Goal: Navigation & Orientation: Find specific page/section

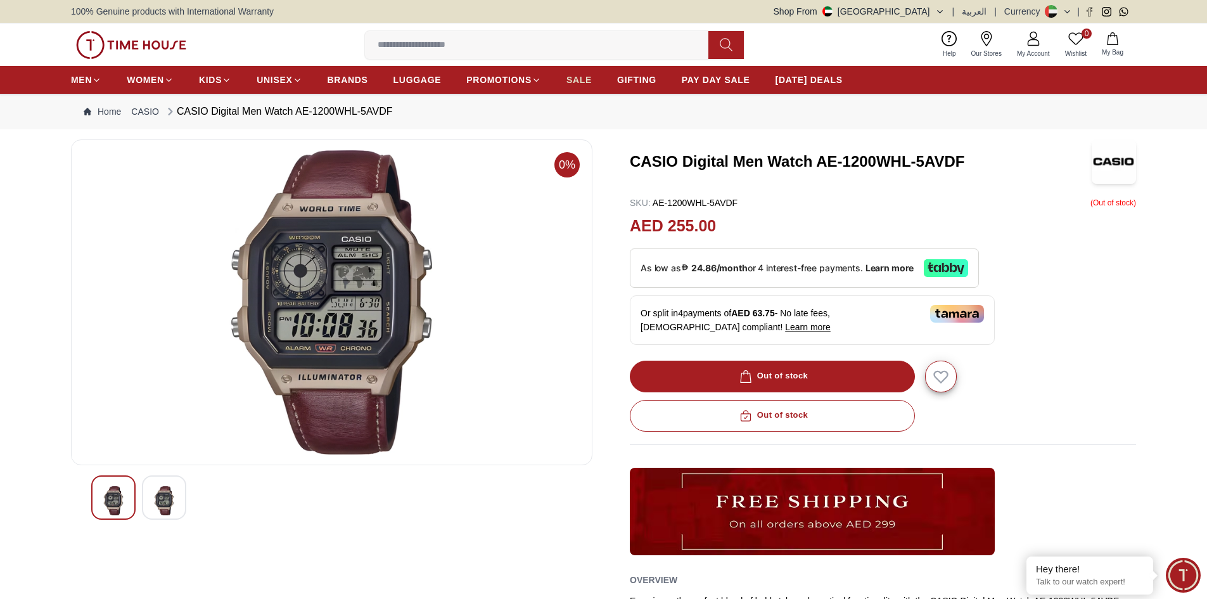
click at [580, 86] on link "SALE" at bounding box center [578, 79] width 25 height 23
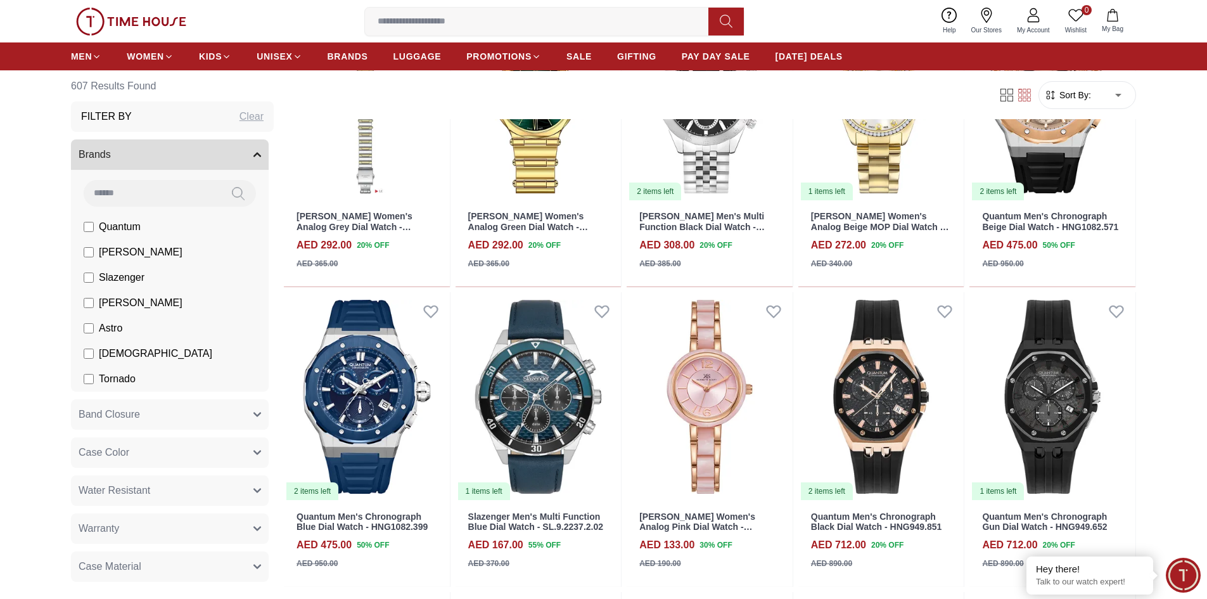
scroll to position [1077, 0]
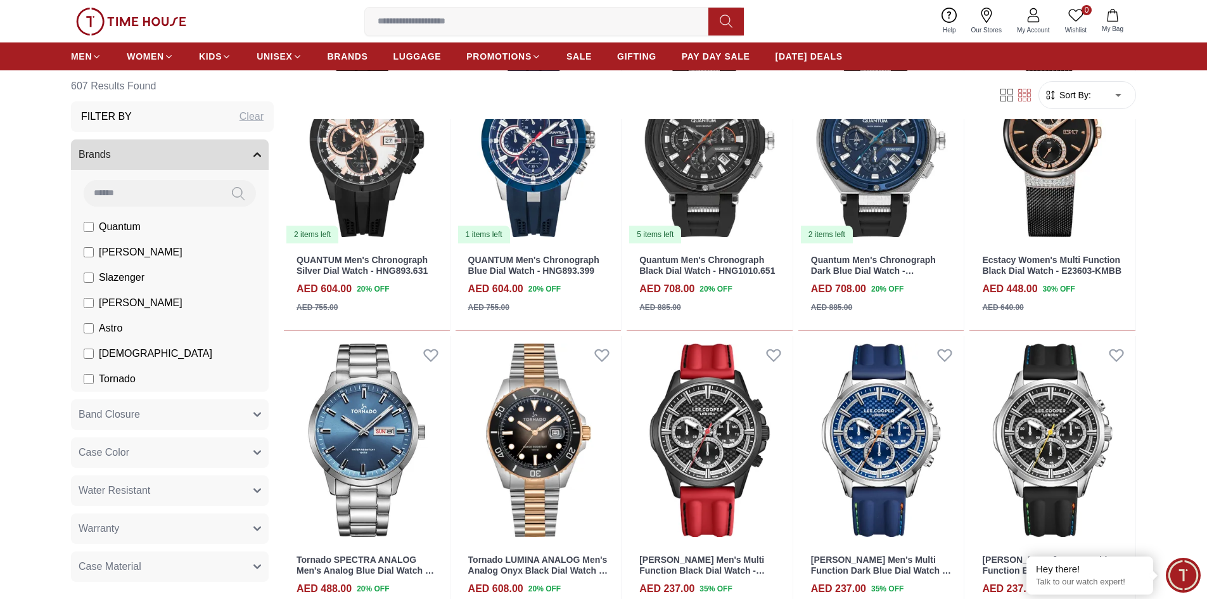
scroll to position [1457, 0]
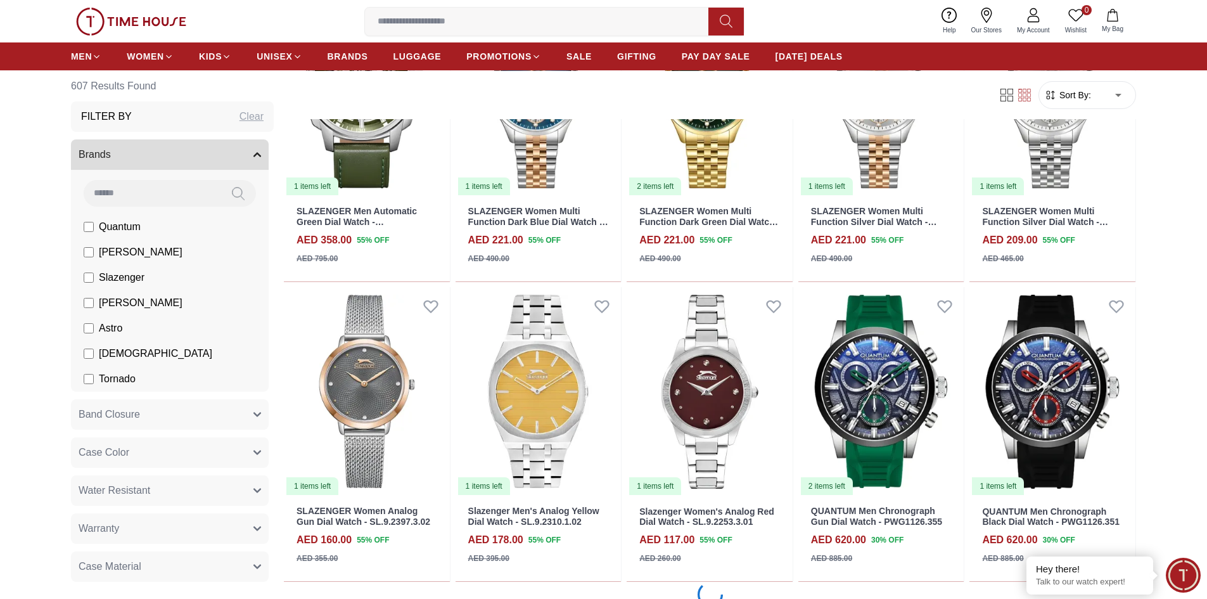
scroll to position [3737, 0]
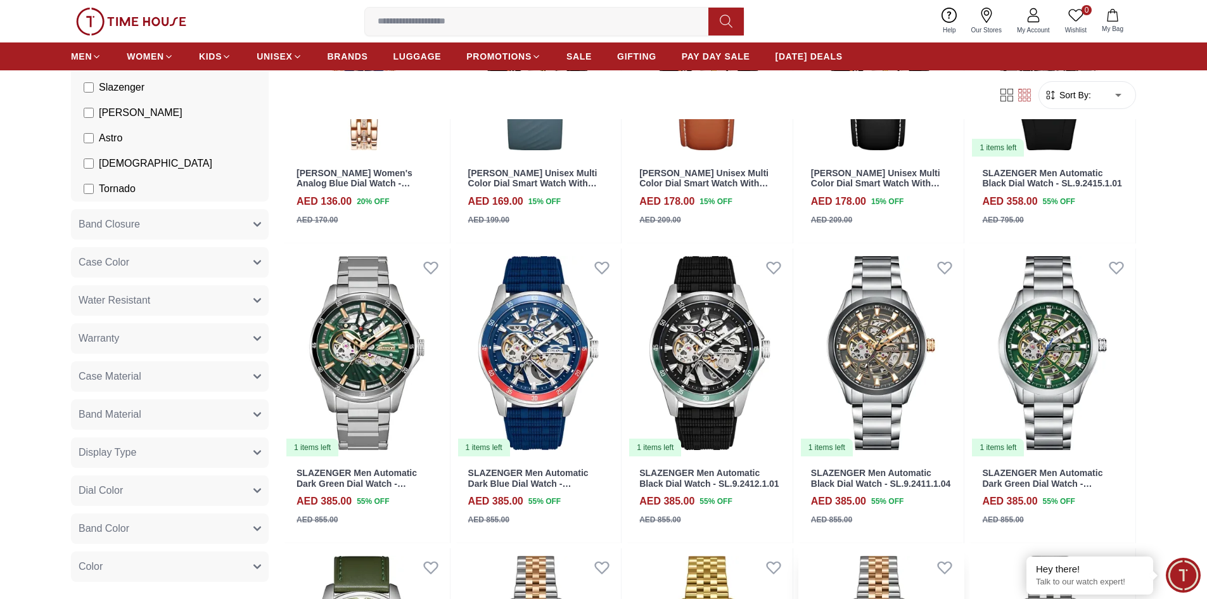
scroll to position [2597, 0]
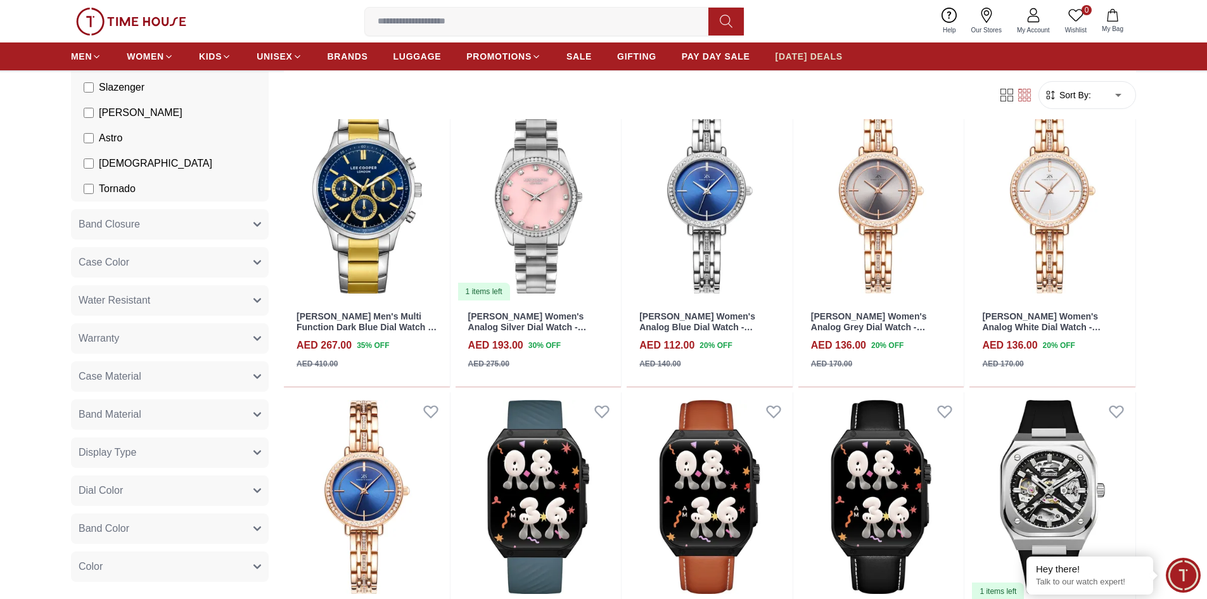
click at [809, 53] on span "[DATE] DEALS" at bounding box center [808, 56] width 67 height 13
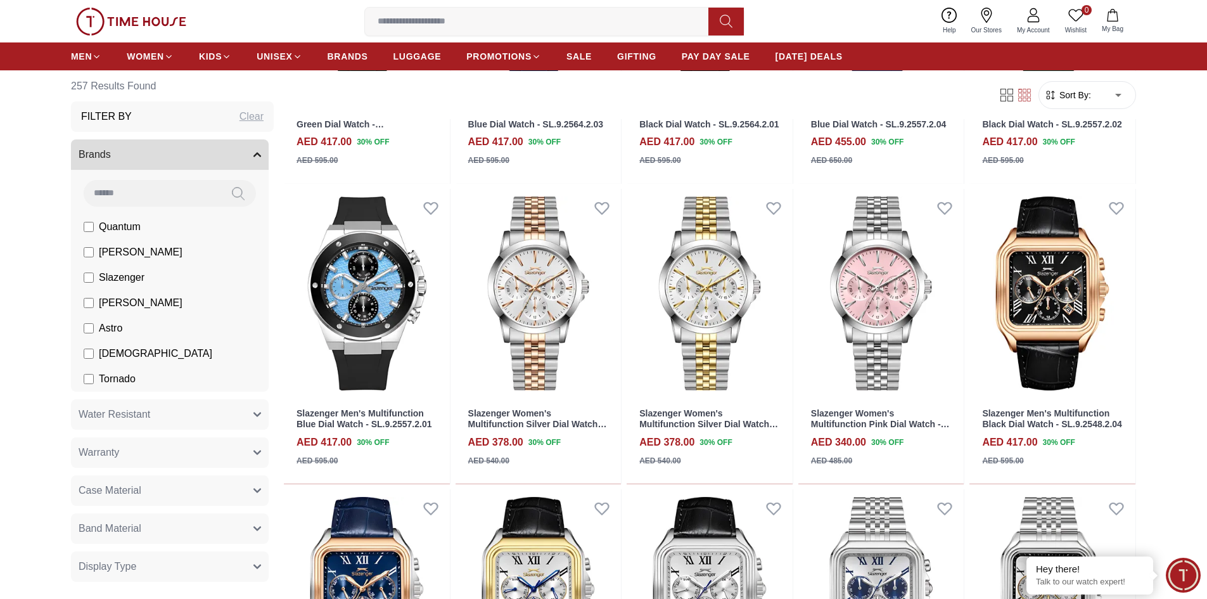
scroll to position [317, 0]
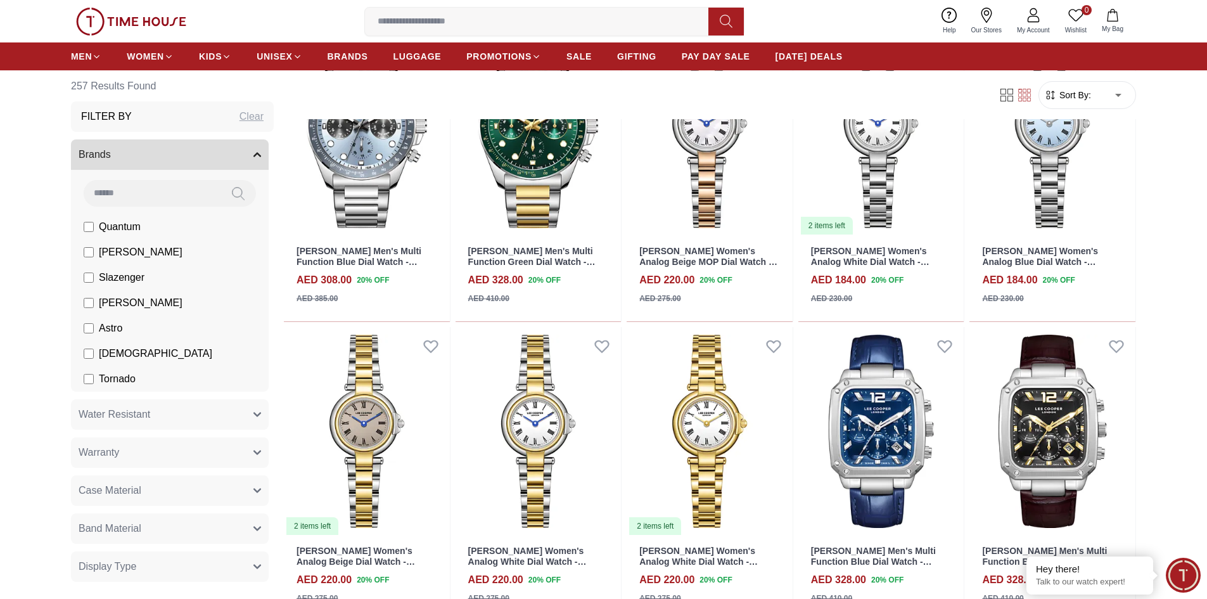
scroll to position [1520, 0]
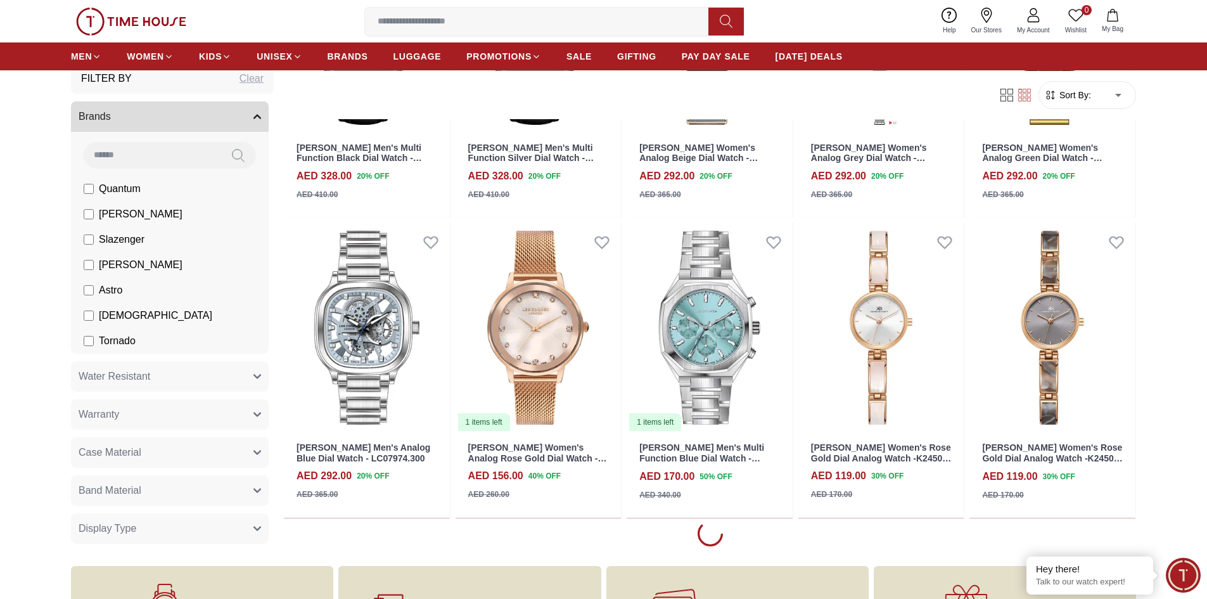
scroll to position [2280, 0]
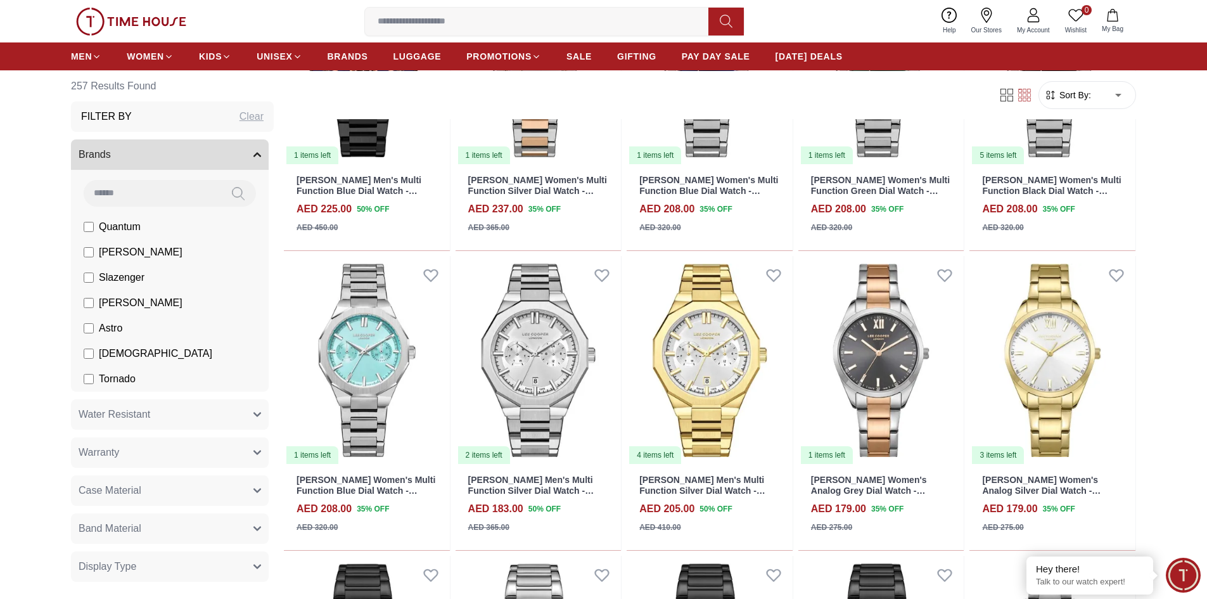
scroll to position [4054, 0]
